Goal: Navigation & Orientation: Find specific page/section

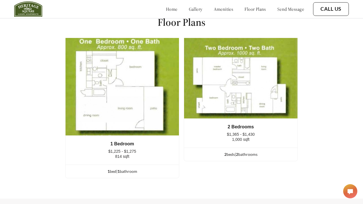
scroll to position [722, 0]
